Goal: Task Accomplishment & Management: Manage account settings

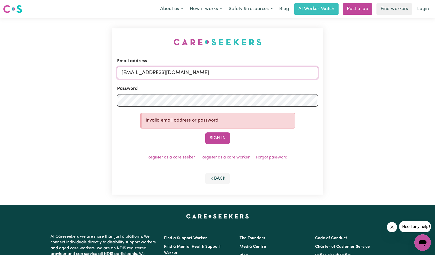
click at [262, 75] on input "[EMAIL_ADDRESS][DOMAIN_NAME]" at bounding box center [217, 73] width 201 height 12
type input "[EMAIL_ADDRESS][DOMAIN_NAME]"
click at [211, 131] on form "Email address [EMAIL_ADDRESS][DOMAIN_NAME] Password Invalid email address or pa…" at bounding box center [217, 101] width 201 height 86
click at [213, 135] on button "Sign In" at bounding box center [217, 137] width 25 height 11
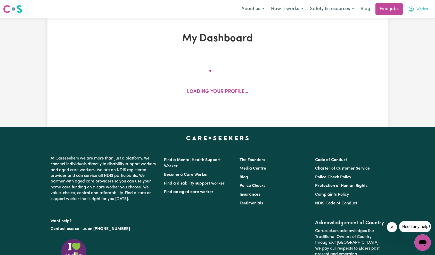
click at [422, 11] on span "Worker" at bounding box center [423, 9] width 12 height 6
click at [410, 39] on link "Logout" at bounding box center [411, 40] width 41 height 10
